Goal: Transaction & Acquisition: Purchase product/service

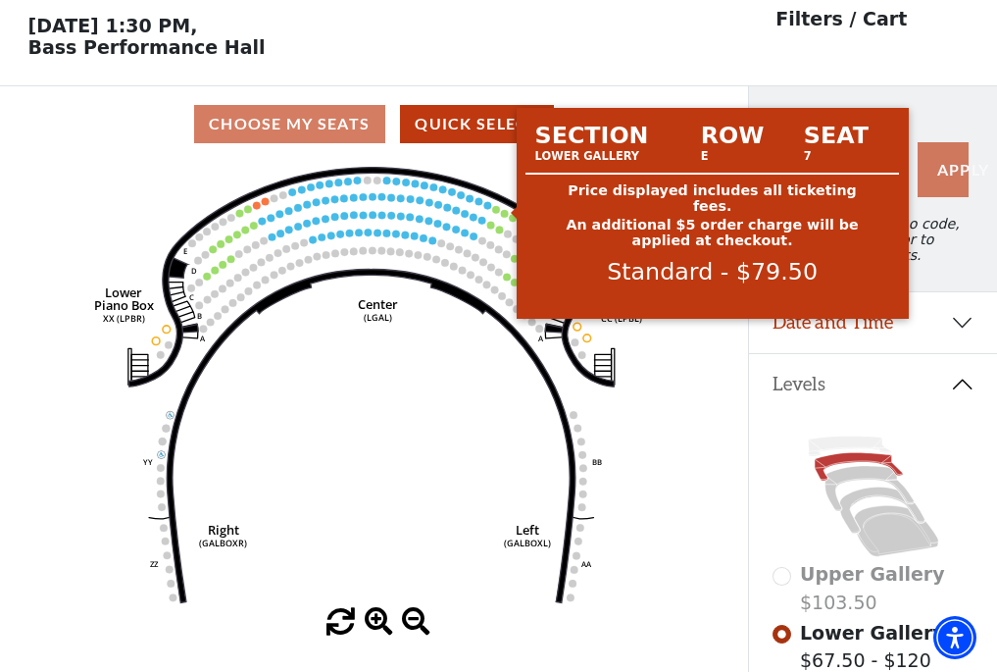
scroll to position [91, 0]
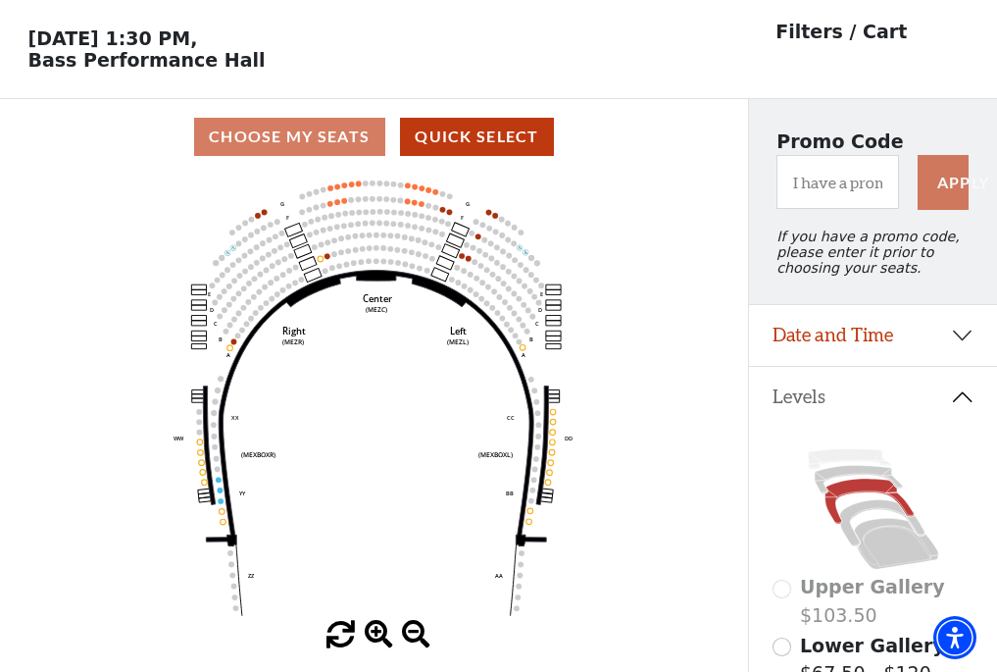
scroll to position [91, 0]
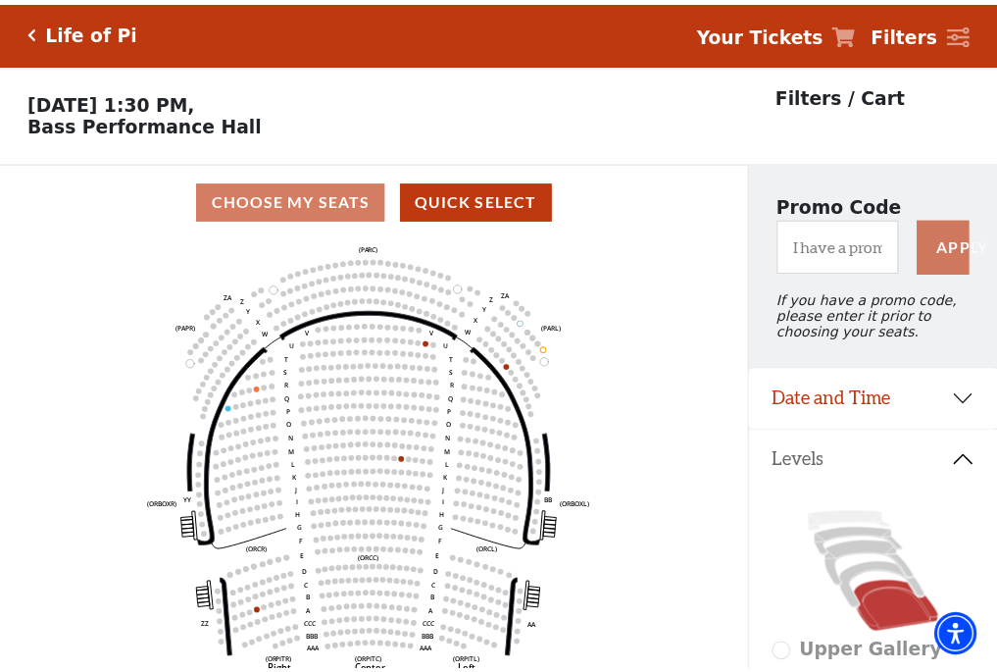
scroll to position [91, 0]
